Goal: Information Seeking & Learning: Stay updated

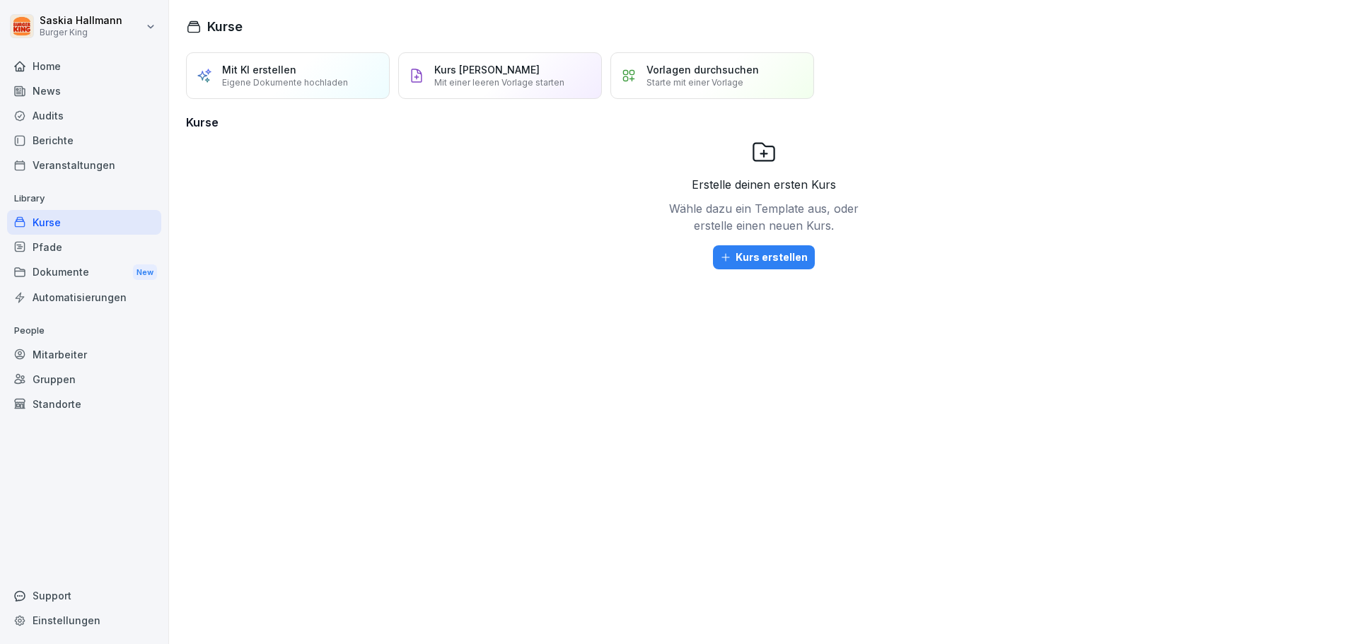
click at [52, 94] on div "News" at bounding box center [84, 91] width 154 height 25
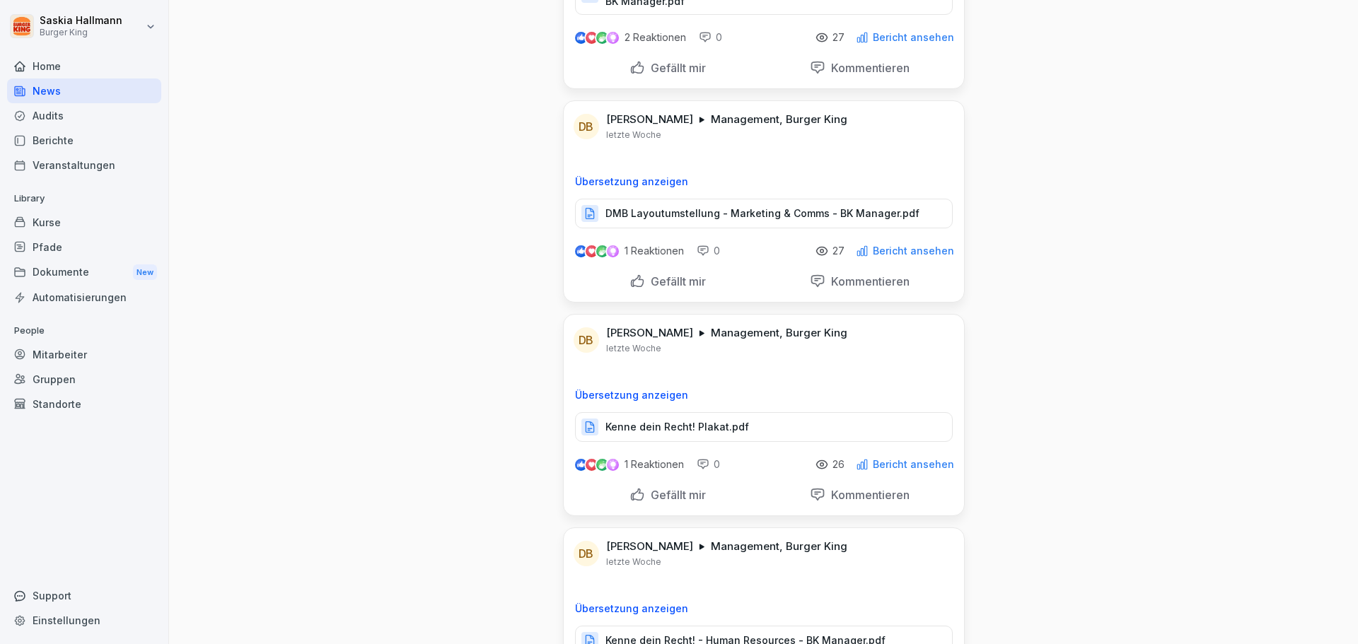
scroll to position [212, 0]
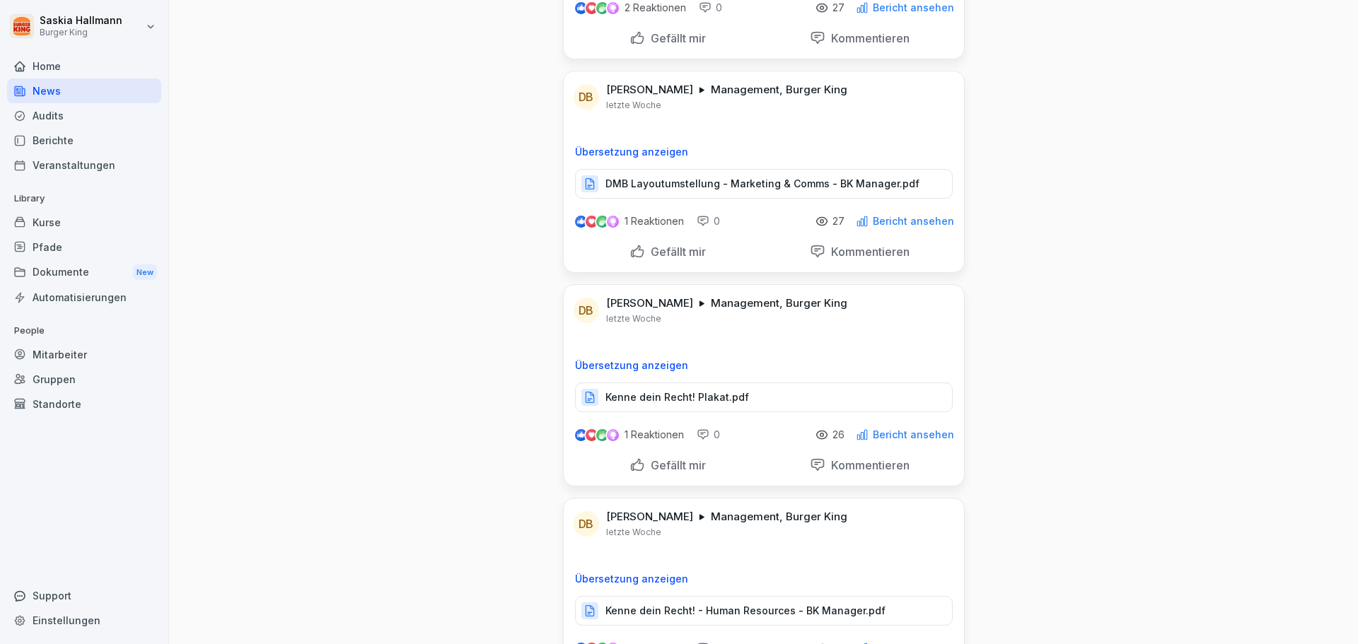
click at [48, 269] on div "Dokumente New" at bounding box center [84, 273] width 154 height 26
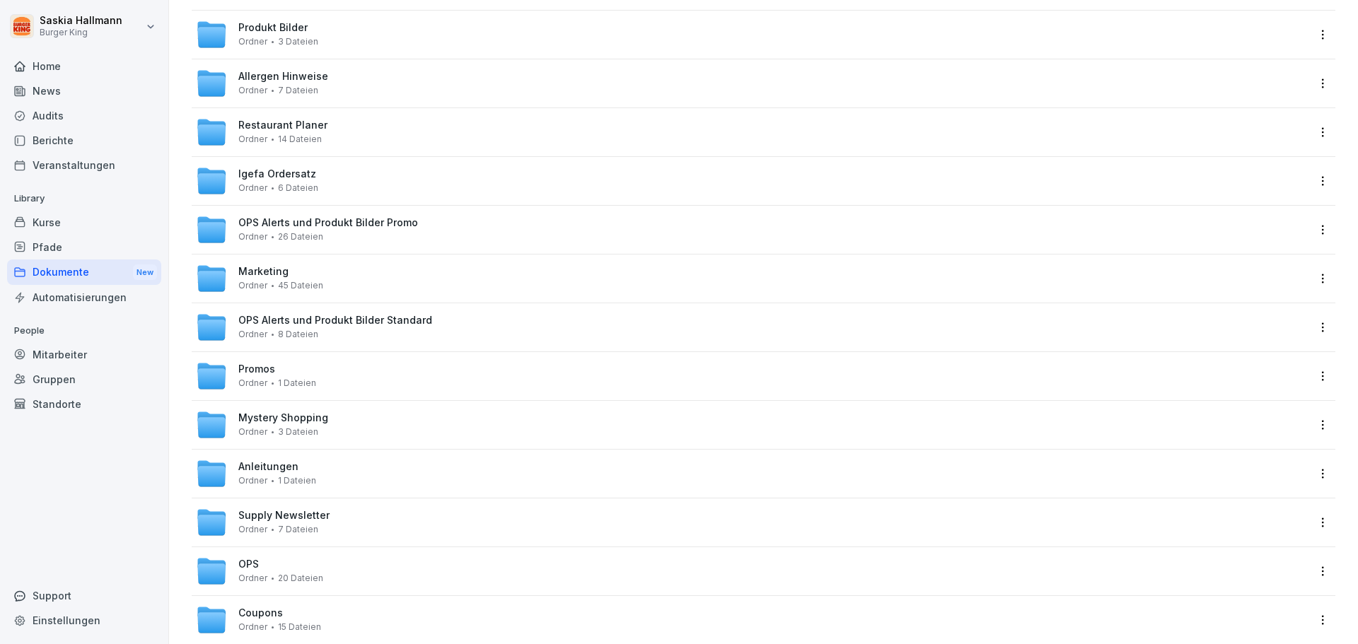
scroll to position [216, 0]
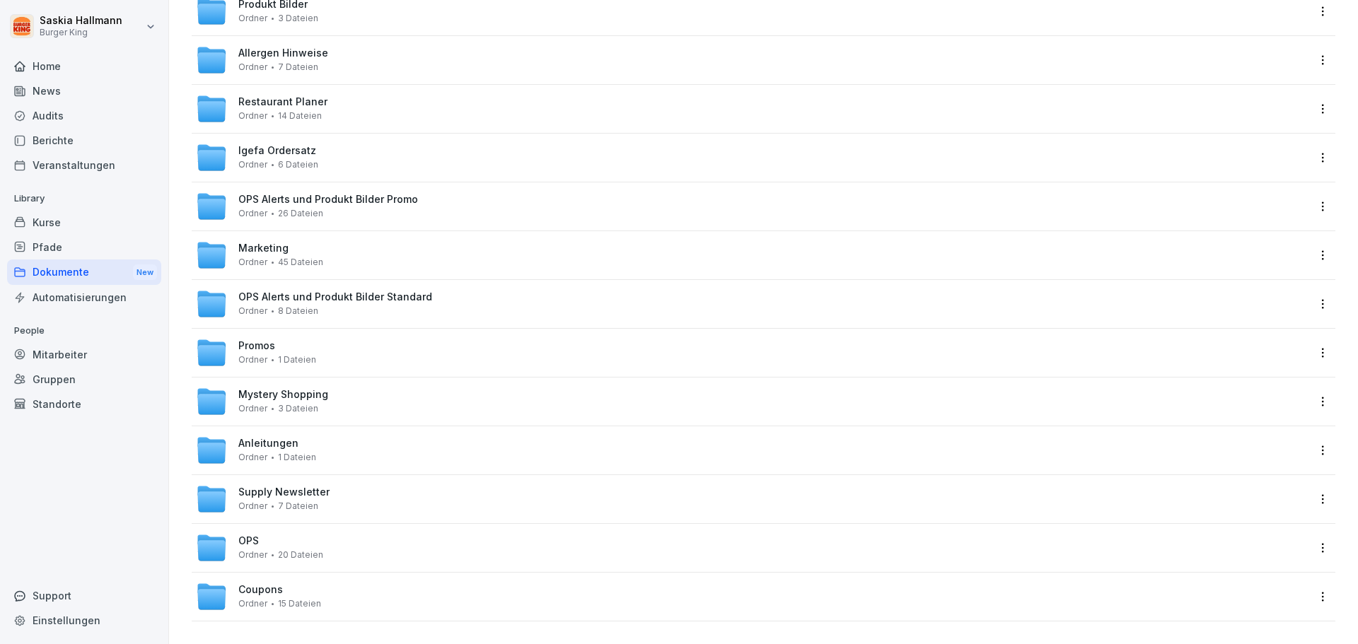
click at [284, 584] on div "Coupons Ordner 15 Dateien" at bounding box center [279, 596] width 83 height 25
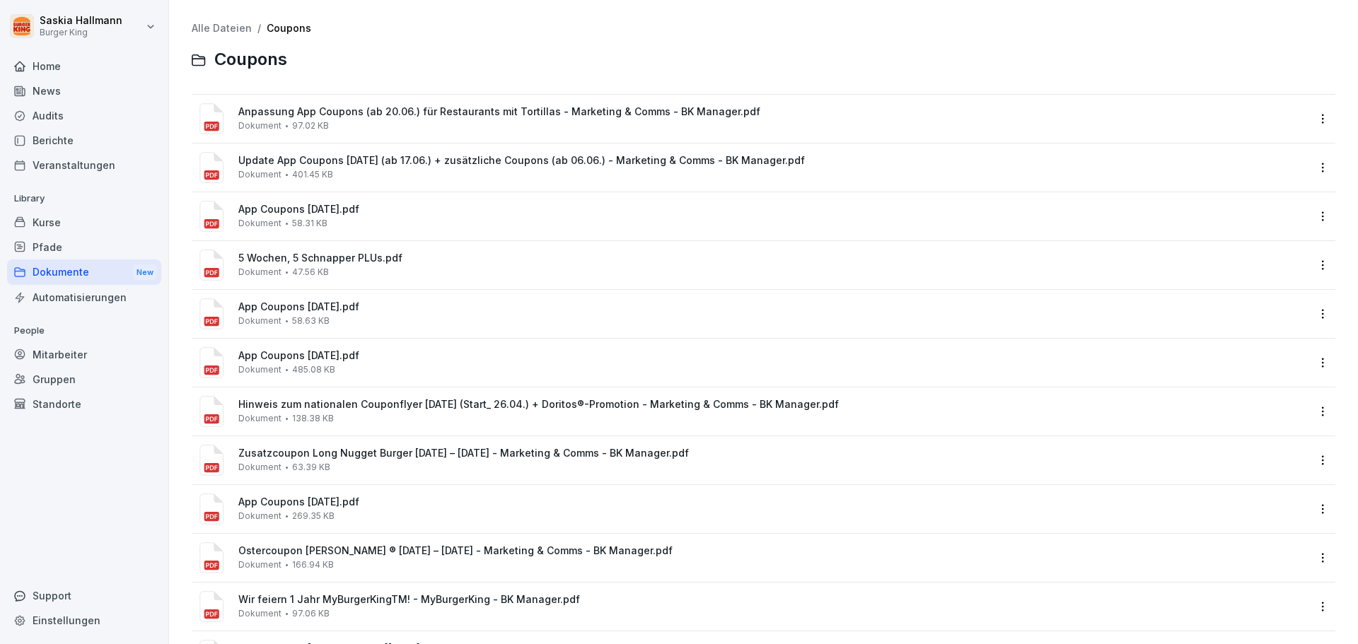
click at [360, 118] on div "Anpassung App Coupons (ab 20.06.) für Restaurants mit Tortillas - Marketing & C…" at bounding box center [773, 118] width 1070 height 25
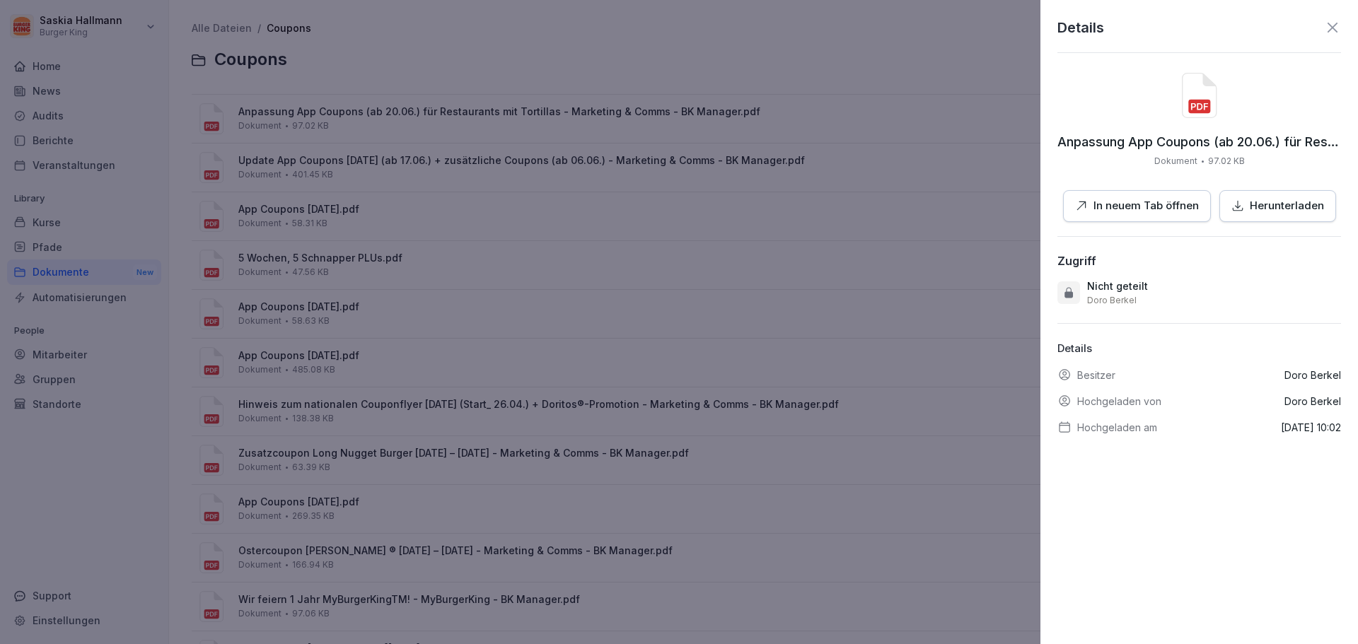
click at [1150, 205] on p "In neuem Tab öffnen" at bounding box center [1145, 206] width 105 height 16
click at [443, 218] on div at bounding box center [679, 322] width 1358 height 644
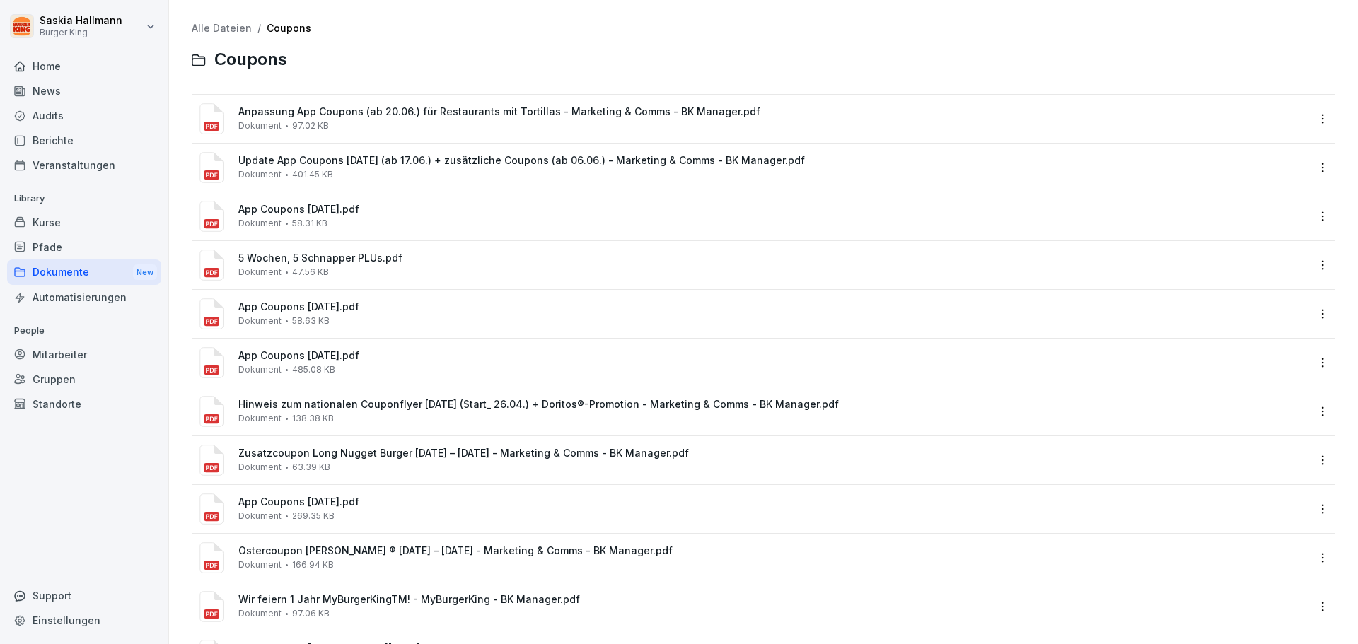
click at [59, 97] on div "News" at bounding box center [84, 91] width 154 height 25
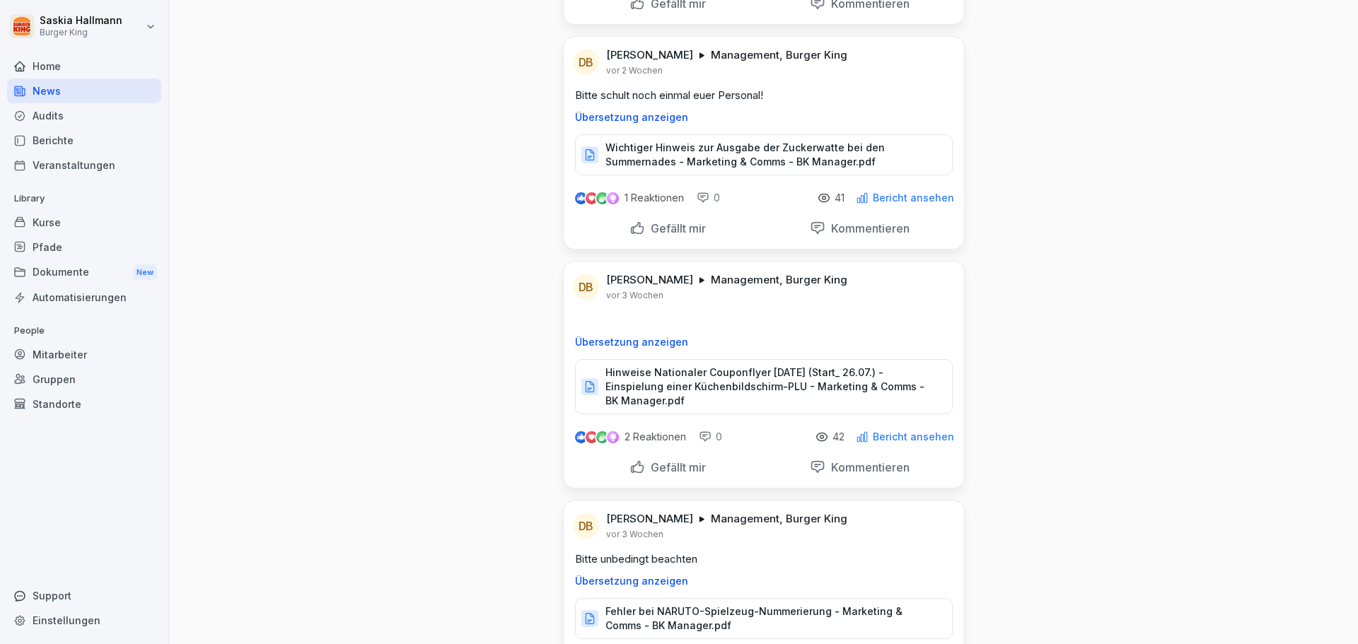
scroll to position [1485, 0]
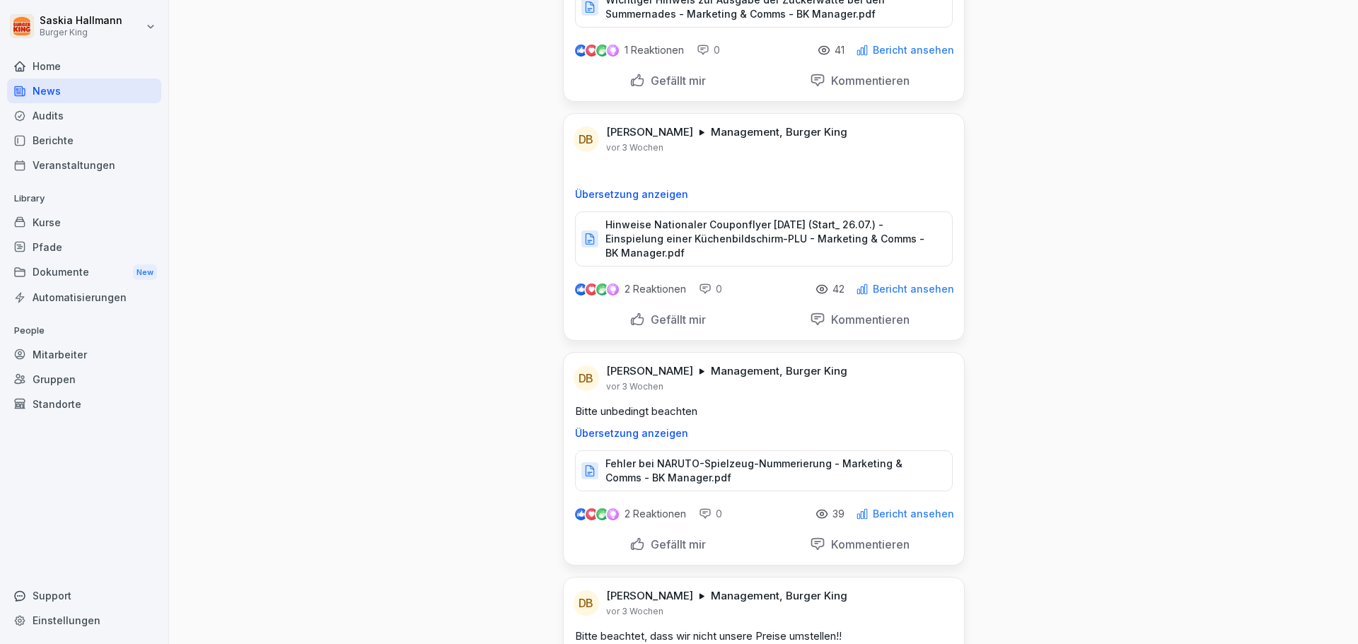
click at [740, 241] on p "Hinweise Nationaler Couponflyer [DATE] (Start_ 26.07.) - Einspielung einer Küch…" at bounding box center [771, 239] width 332 height 42
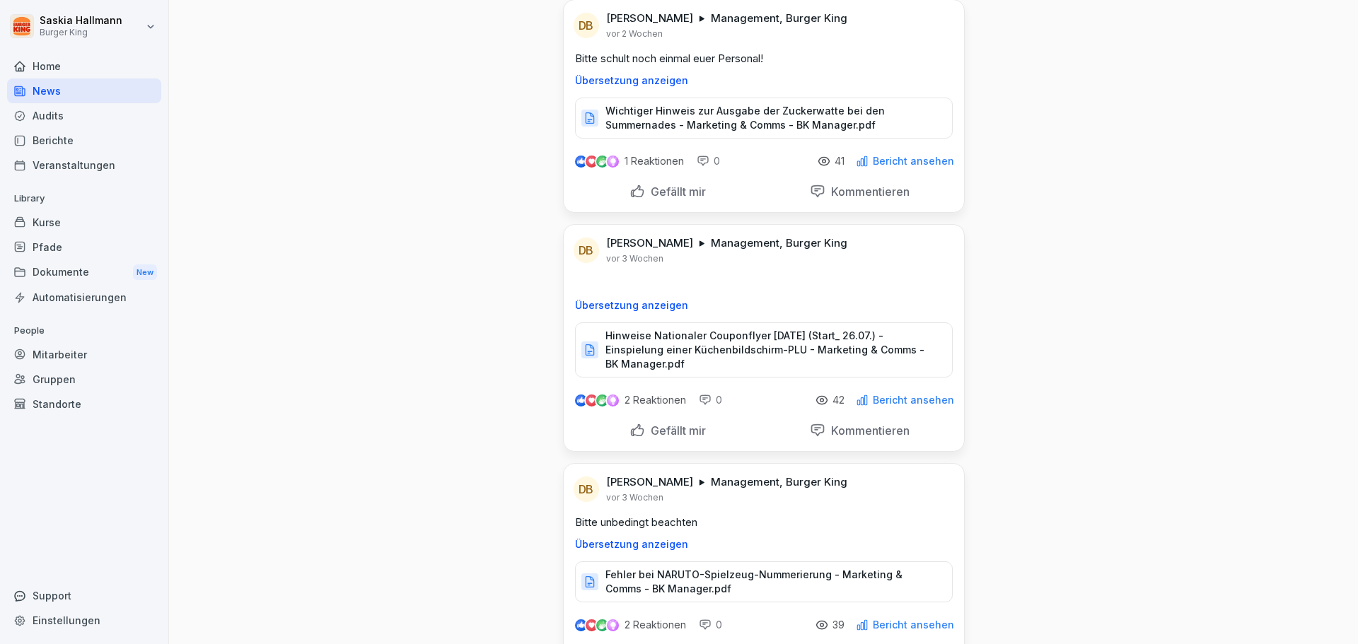
scroll to position [1344, 0]
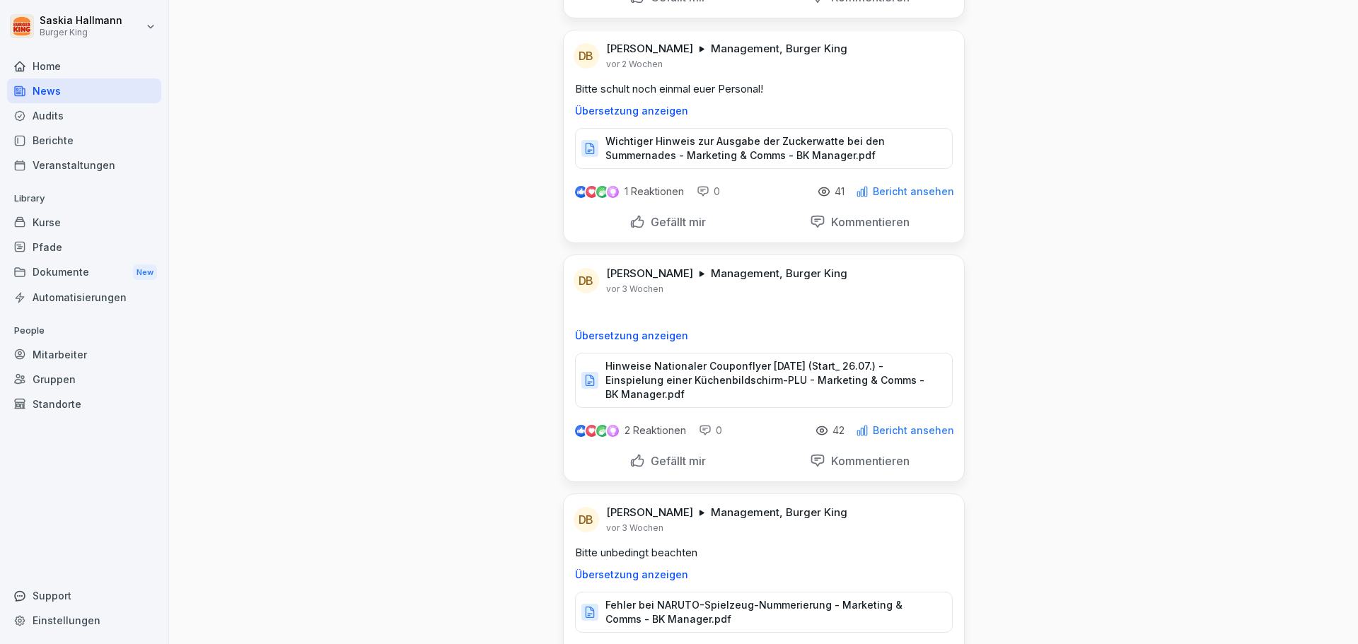
click at [772, 148] on p "Wichtiger Hinweis zur Ausgabe der Zuckerwatte bei den Summernades - Marketing &…" at bounding box center [771, 148] width 332 height 28
click at [743, 390] on p "Hinweise Nationaler Couponflyer [DATE] (Start_ 26.07.) - Einspielung einer Küch…" at bounding box center [771, 380] width 332 height 42
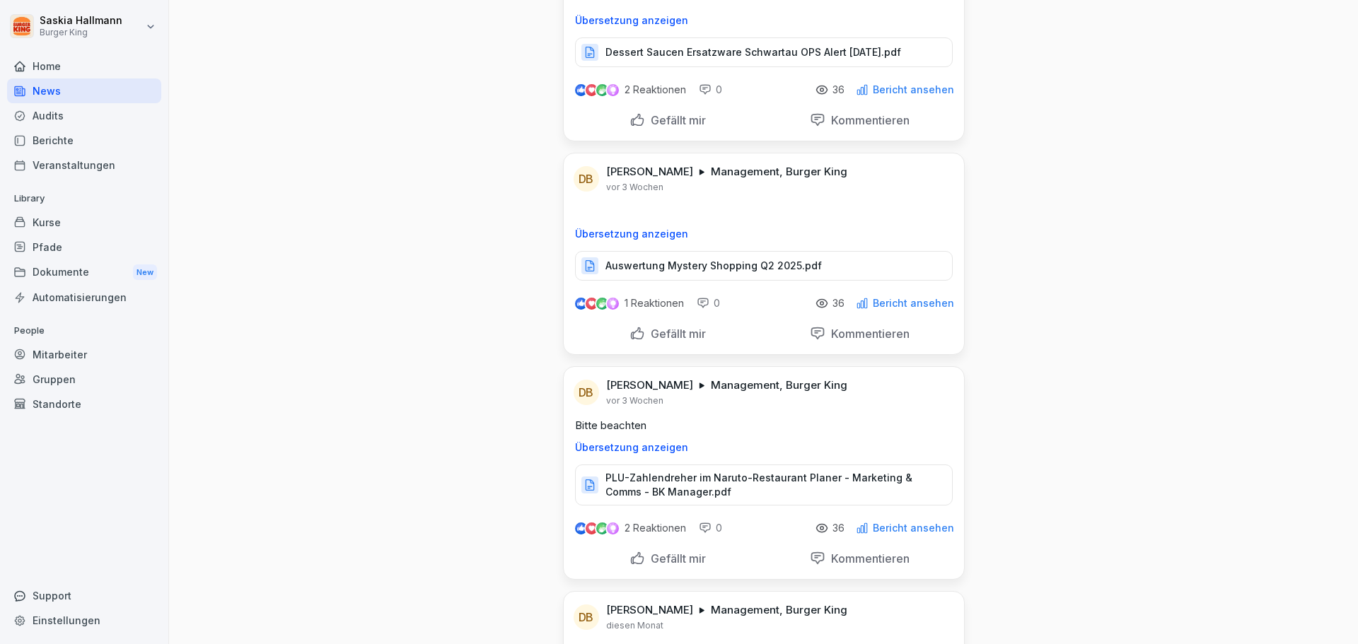
scroll to position [3041, 0]
